Goal: Navigation & Orientation: Find specific page/section

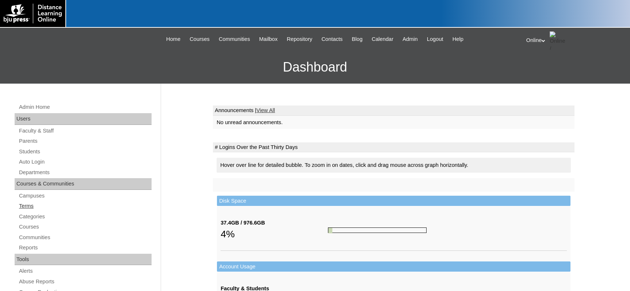
click at [29, 206] on link "Terms" at bounding box center [84, 206] width 133 height 9
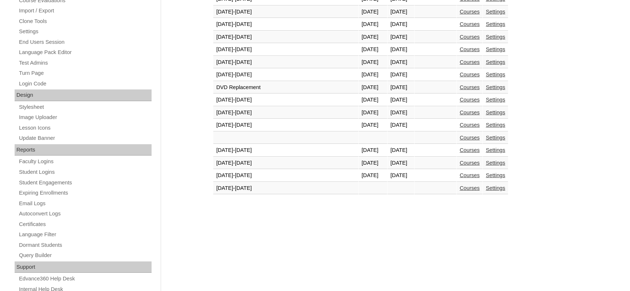
scroll to position [292, 0]
click at [460, 176] on link "Courses" at bounding box center [470, 175] width 20 height 6
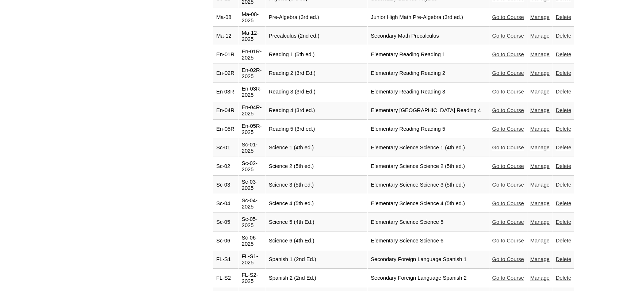
scroll to position [1498, 0]
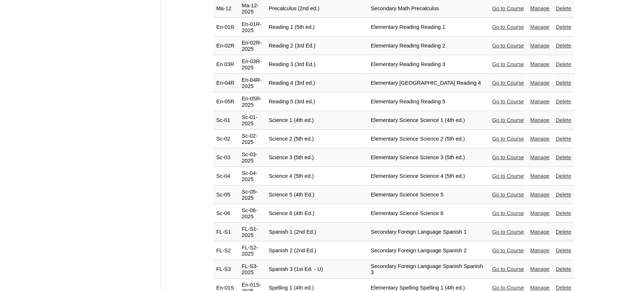
click at [493, 248] on link "Go to Course" at bounding box center [509, 251] width 32 height 6
